Goal: Information Seeking & Learning: Check status

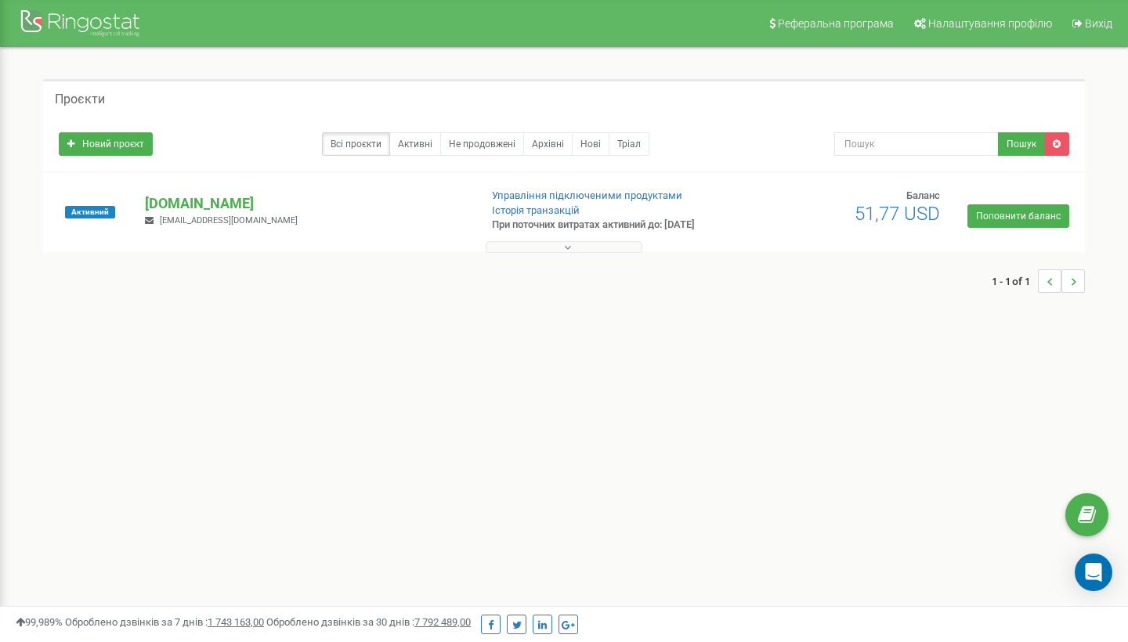
click at [590, 247] on button at bounding box center [564, 247] width 157 height 12
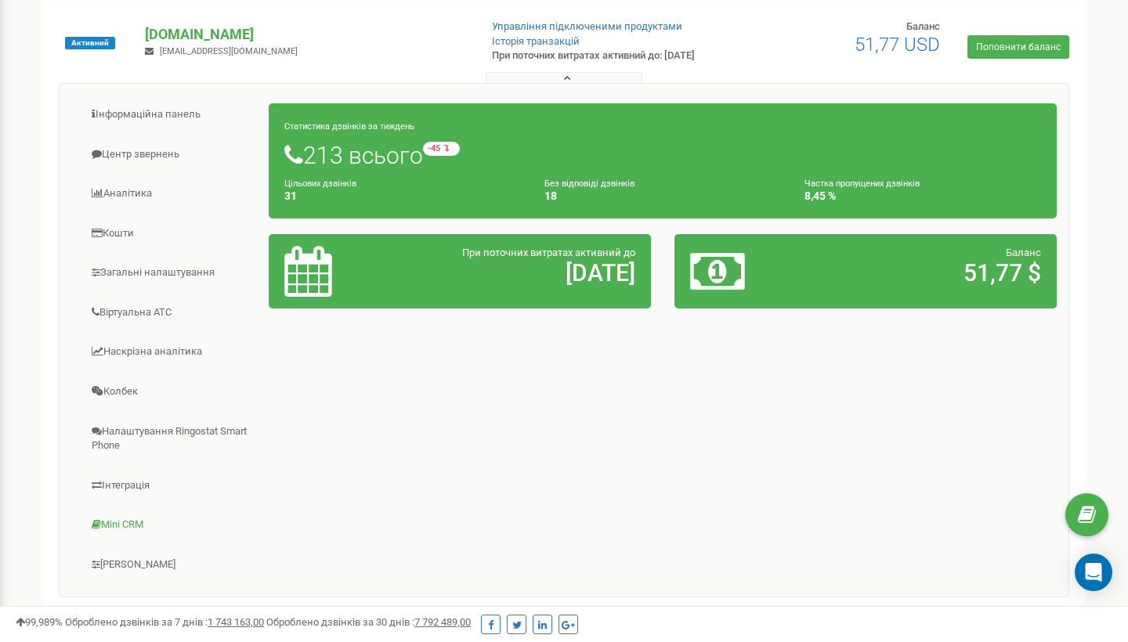
scroll to position [168, 0]
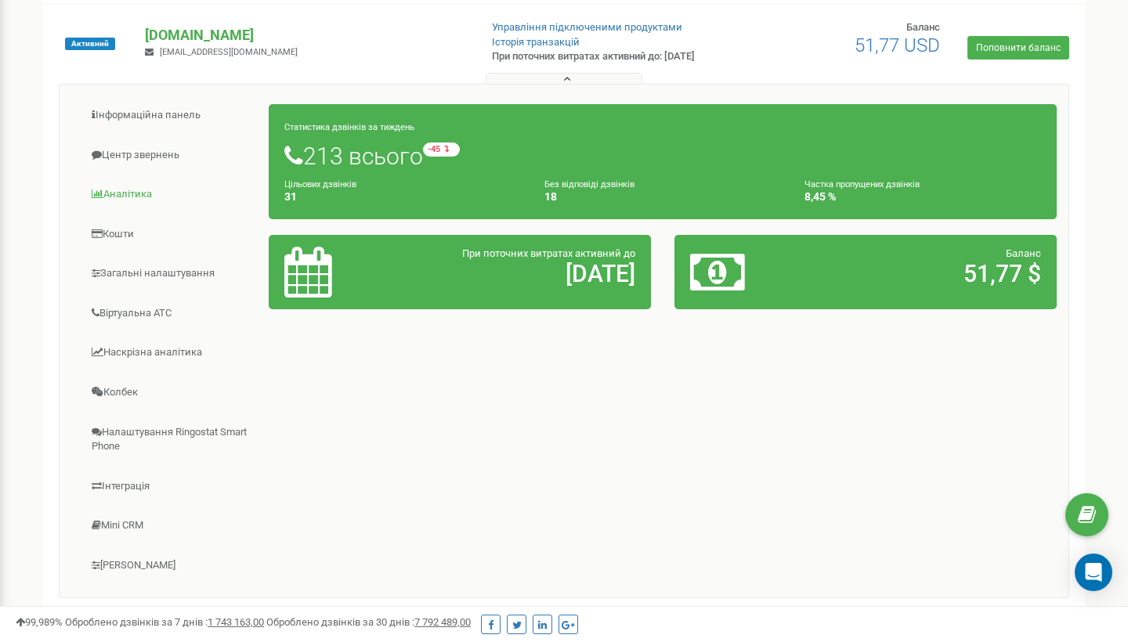
click at [119, 188] on link "Аналiтика" at bounding box center [170, 194] width 198 height 38
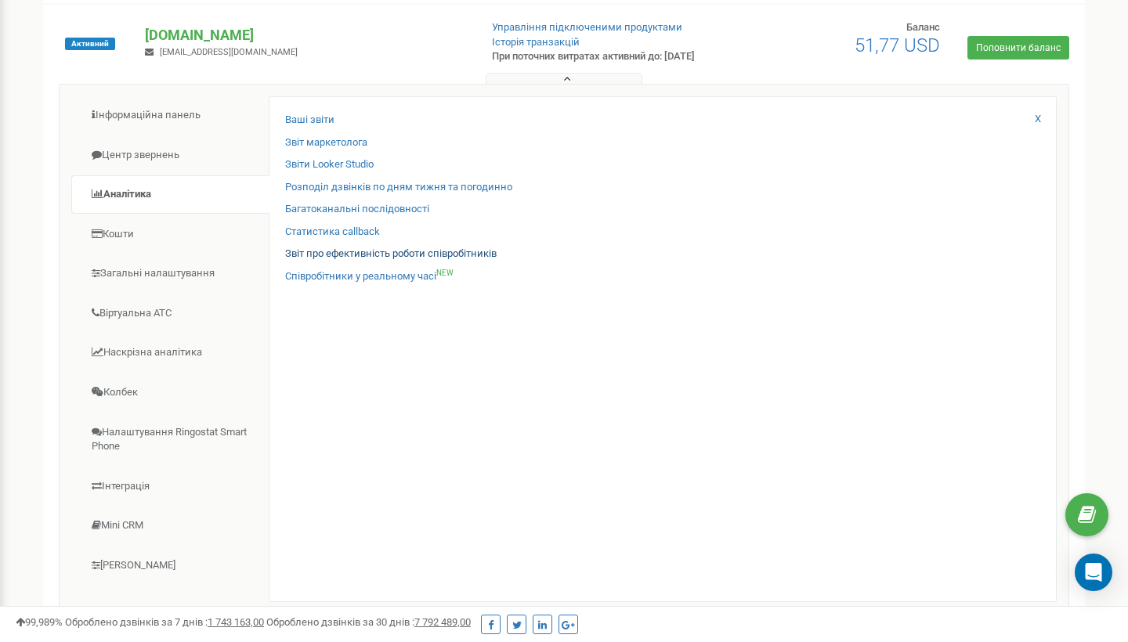
click at [312, 251] on link "Звіт про ефективність роботи співробітників" at bounding box center [390, 254] width 211 height 15
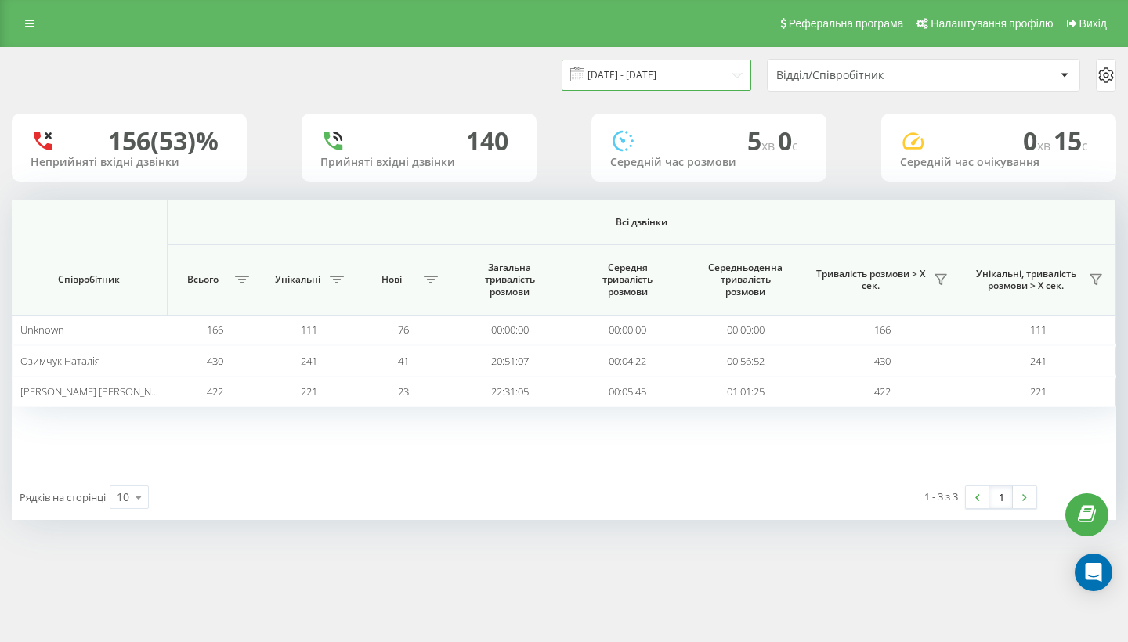
click at [728, 78] on input "[DATE] - [DATE]" at bounding box center [657, 75] width 190 height 31
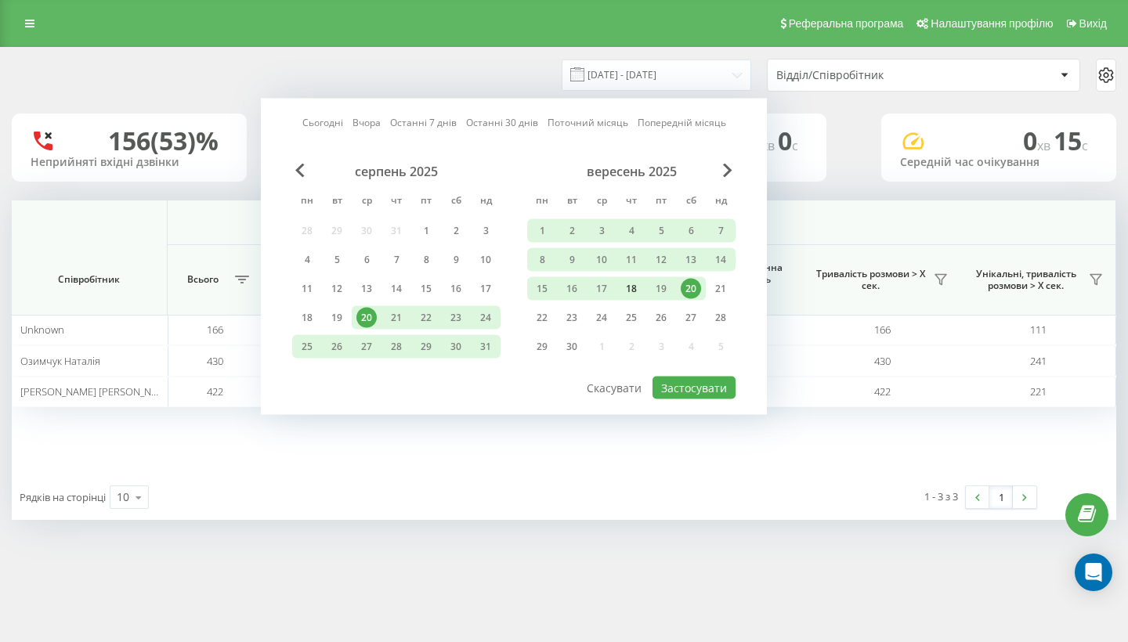
click at [639, 299] on div "18" at bounding box center [631, 289] width 20 height 20
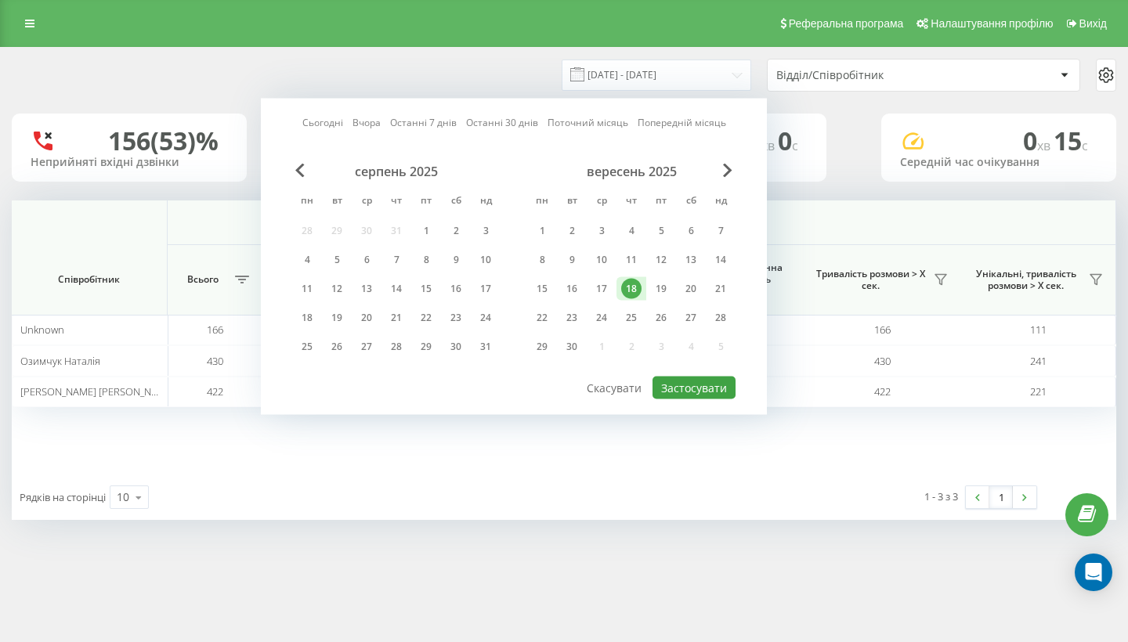
click at [696, 399] on button "Застосувати" at bounding box center [693, 388] width 83 height 23
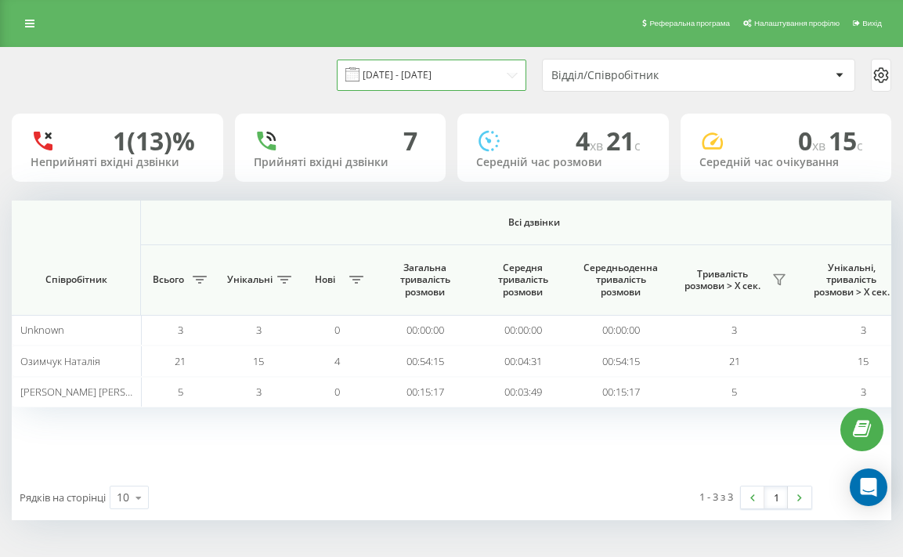
click at [488, 85] on input "[DATE] - [DATE]" at bounding box center [432, 75] width 190 height 31
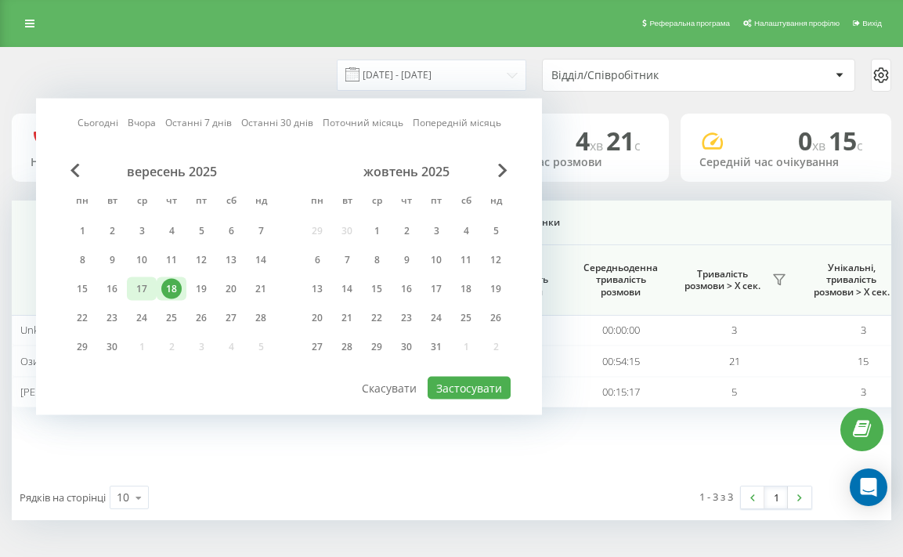
click at [135, 299] on div "17" at bounding box center [142, 289] width 20 height 20
click at [482, 399] on button "Застосувати" at bounding box center [469, 388] width 83 height 23
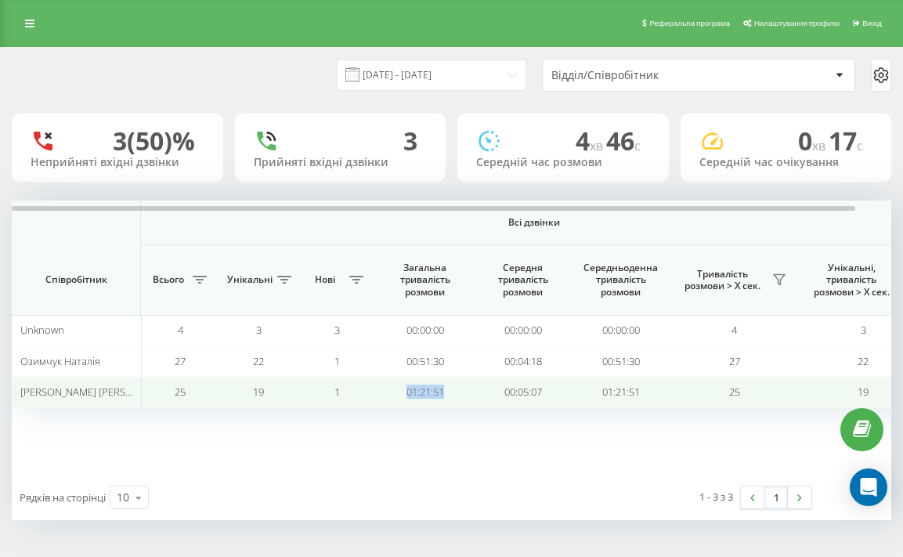
drag, startPoint x: 385, startPoint y: 409, endPoint x: 458, endPoint y: 410, distance: 72.8
click at [458, 407] on td "01:21:51" at bounding box center [425, 392] width 98 height 31
copy td "01:21:51"
drag, startPoint x: 399, startPoint y: 404, endPoint x: 458, endPoint y: 404, distance: 58.7
click at [458, 404] on td "01:21:51" at bounding box center [425, 392] width 98 height 31
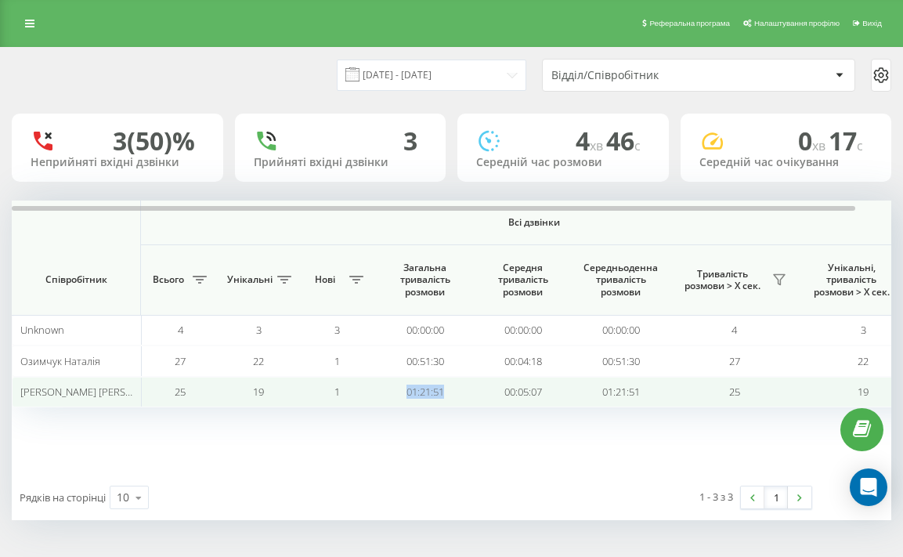
copy td "01:21:51"
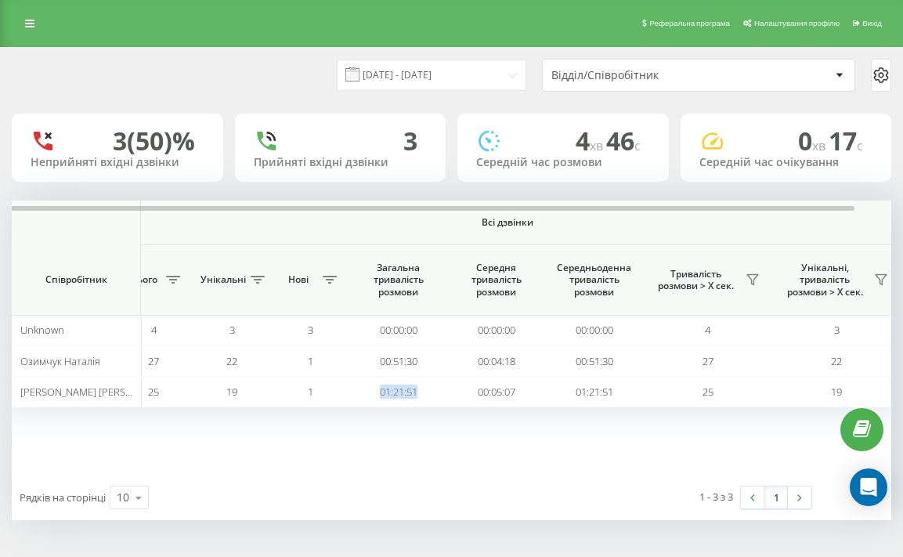
scroll to position [8, 0]
click at [488, 74] on input "17.09.2025 - 17.09.2025" at bounding box center [432, 75] width 190 height 31
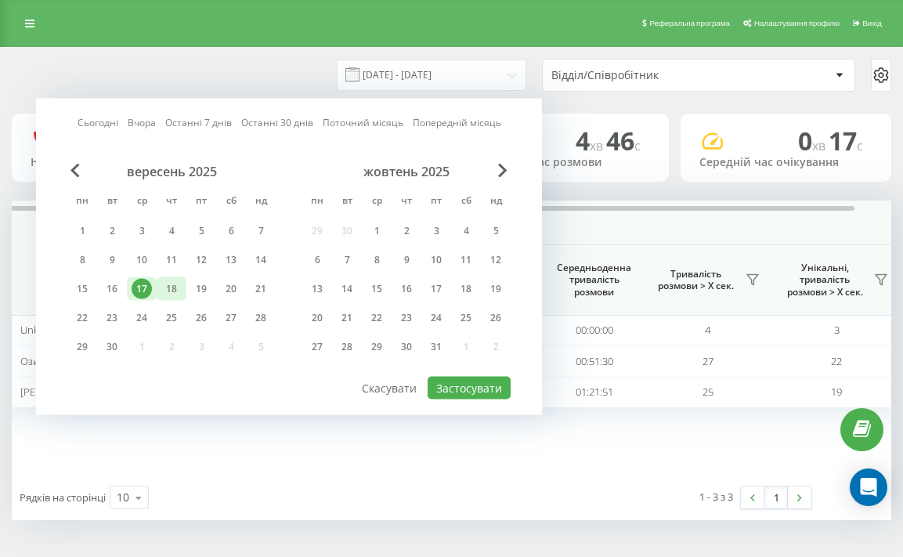
click at [163, 294] on div "18" at bounding box center [171, 289] width 20 height 20
click at [474, 399] on button "Застосувати" at bounding box center [469, 388] width 83 height 23
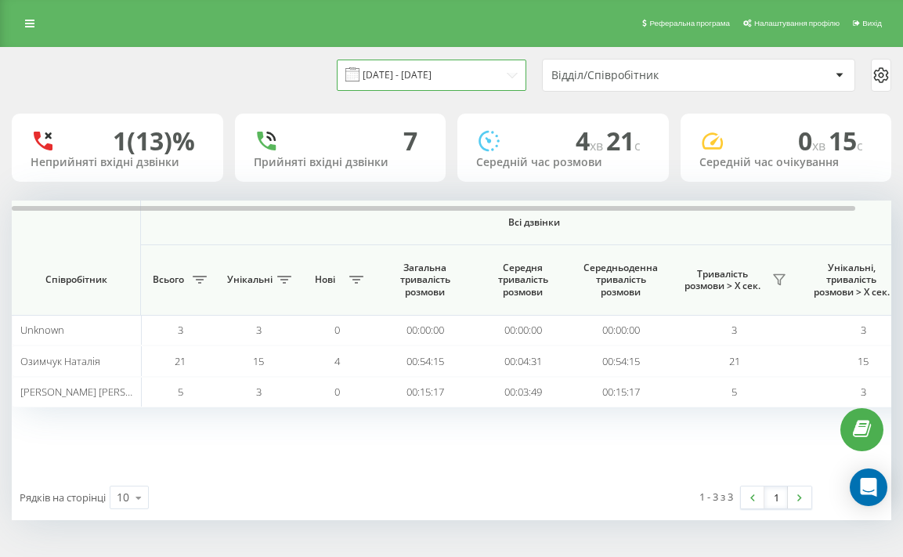
click at [427, 89] on input "18.09.2025 - 18.09.2025" at bounding box center [432, 75] width 190 height 31
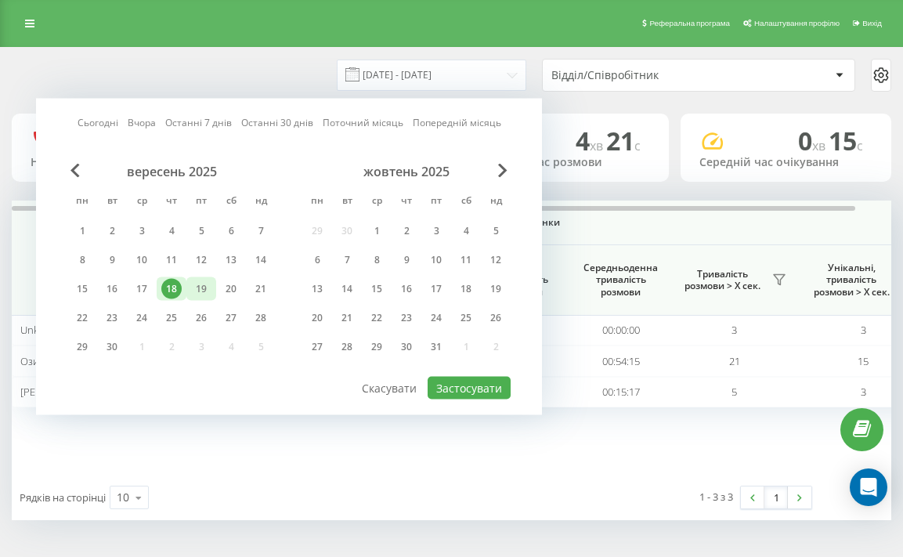
click at [200, 299] on div "19" at bounding box center [201, 289] width 20 height 20
click at [455, 395] on button "Застосувати" at bounding box center [469, 388] width 83 height 23
type input "19.09.2025 - 19.09.2025"
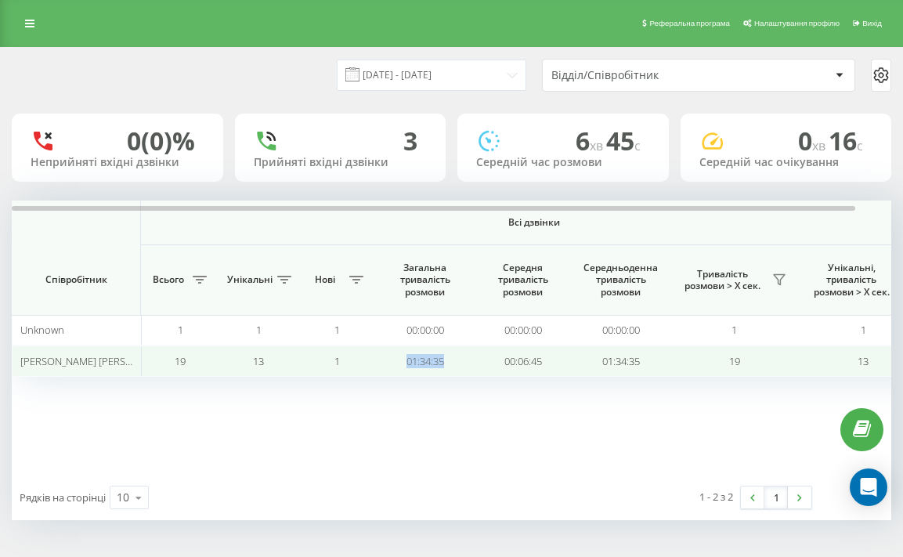
drag, startPoint x: 398, startPoint y: 369, endPoint x: 459, endPoint y: 377, distance: 61.7
click at [459, 376] on td "01:34:35" at bounding box center [425, 360] width 98 height 31
copy td "01:34:35"
drag, startPoint x: 174, startPoint y: 376, endPoint x: 220, endPoint y: 376, distance: 46.2
click at [220, 376] on tr "Філоненко Роман 19 13 1 01:34:35 00:06:45 01:34:35 19 13" at bounding box center [470, 360] width 916 height 31
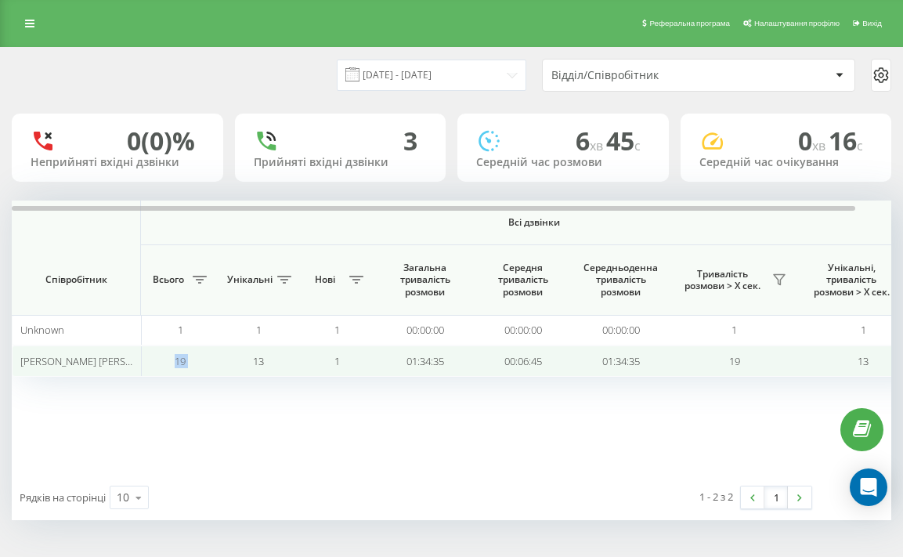
click at [199, 372] on td "19" at bounding box center [180, 360] width 78 height 31
click at [179, 368] on span "19" at bounding box center [180, 361] width 11 height 14
copy span "19"
